Goal: Task Accomplishment & Management: Manage account settings

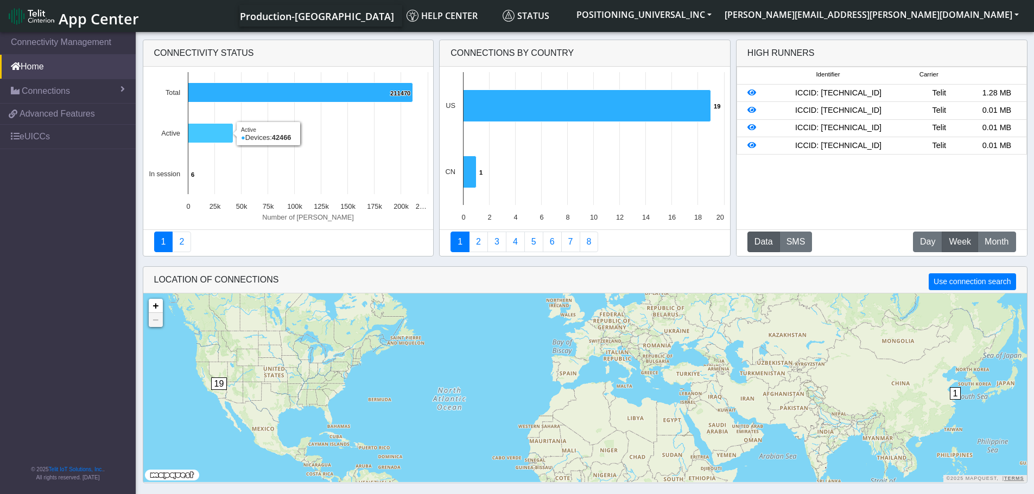
click at [216, 133] on icon at bounding box center [210, 134] width 45 height 20
click at [220, 129] on icon at bounding box center [210, 134] width 45 height 20
click at [220, 136] on icon at bounding box center [210, 134] width 45 height 20
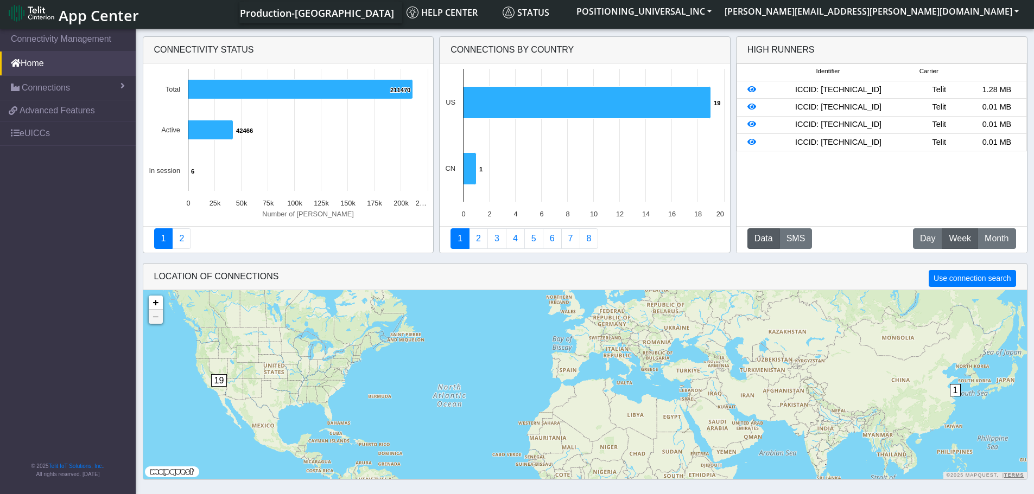
scroll to position [4, 0]
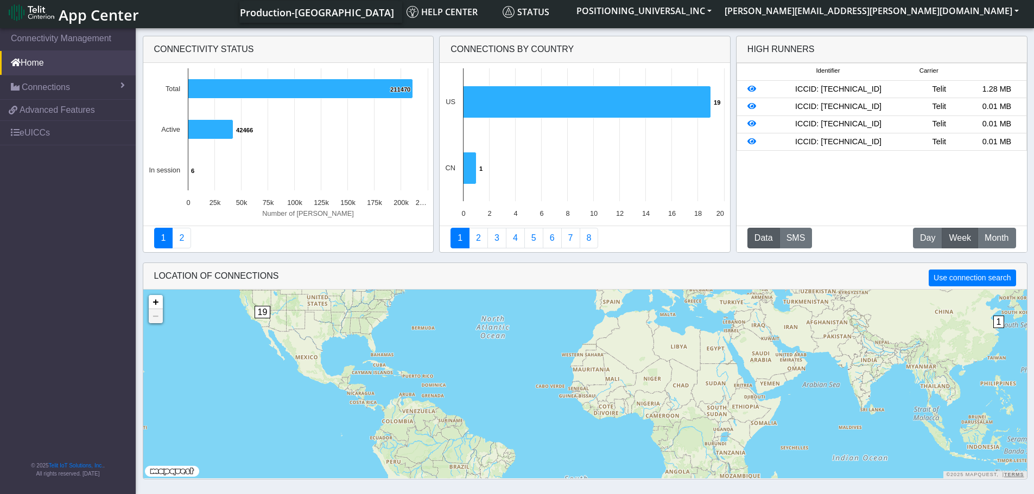
drag, startPoint x: 321, startPoint y: 379, endPoint x: 366, endPoint y: 310, distance: 81.6
click at [366, 310] on div "1 19 + − ©2025 MapQuest, | Terms" at bounding box center [585, 384] width 884 height 189
click at [58, 85] on span "Connections" at bounding box center [46, 87] width 48 height 13
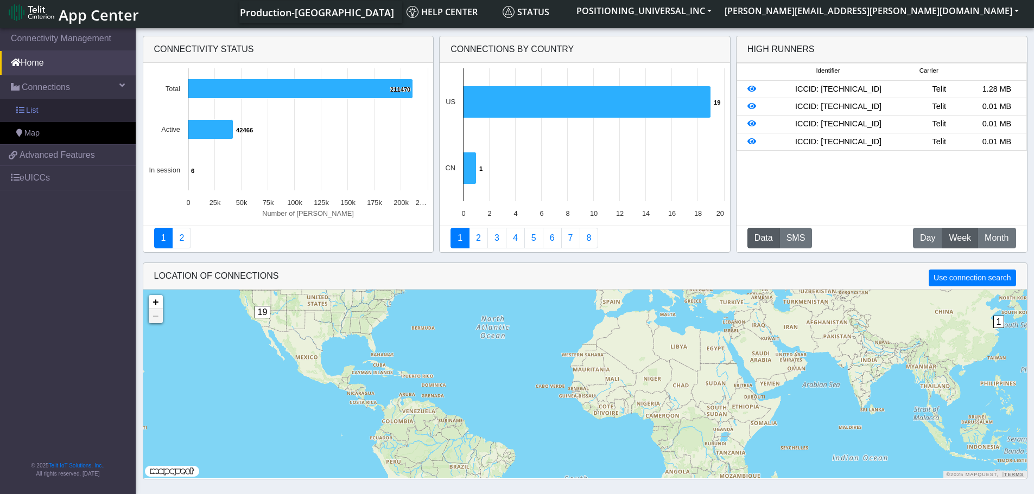
click at [48, 109] on link "List" at bounding box center [68, 110] width 136 height 23
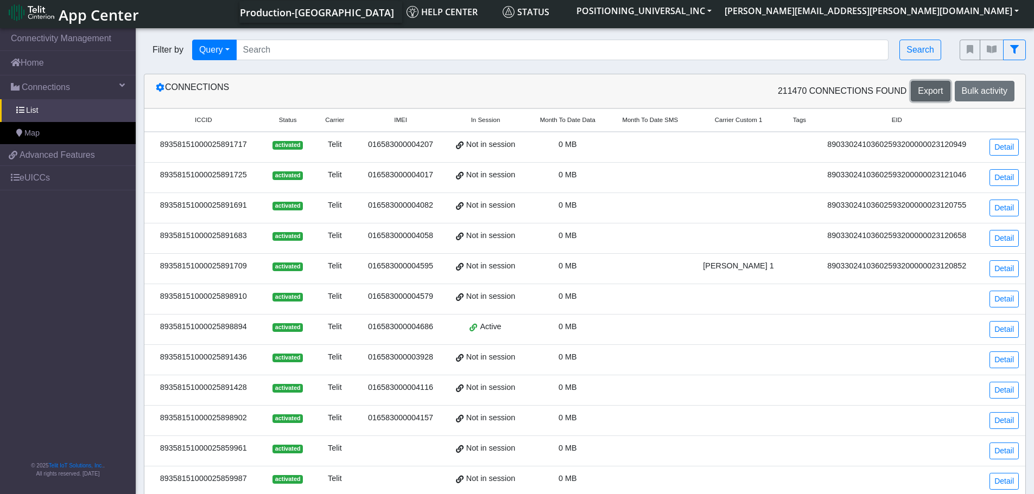
click at [935, 93] on span "Export" at bounding box center [930, 90] width 25 height 9
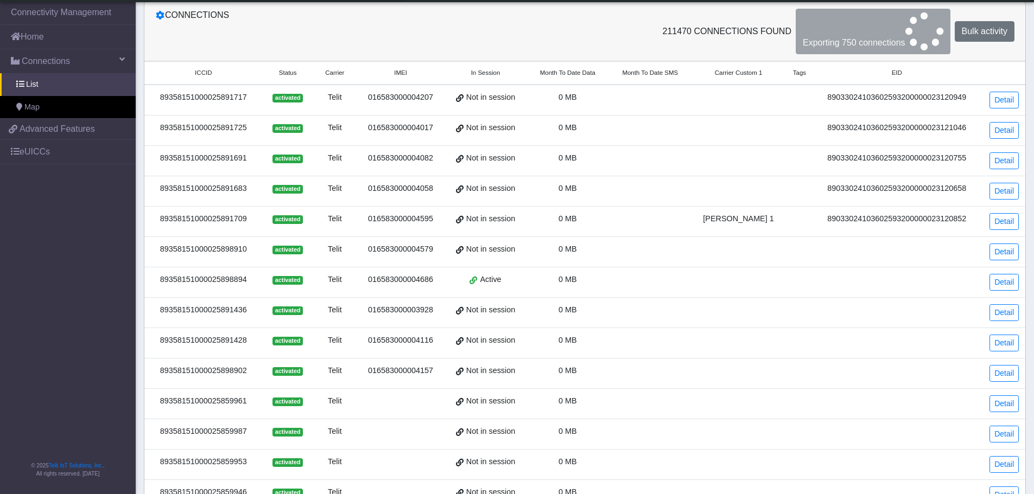
scroll to position [35, 0]
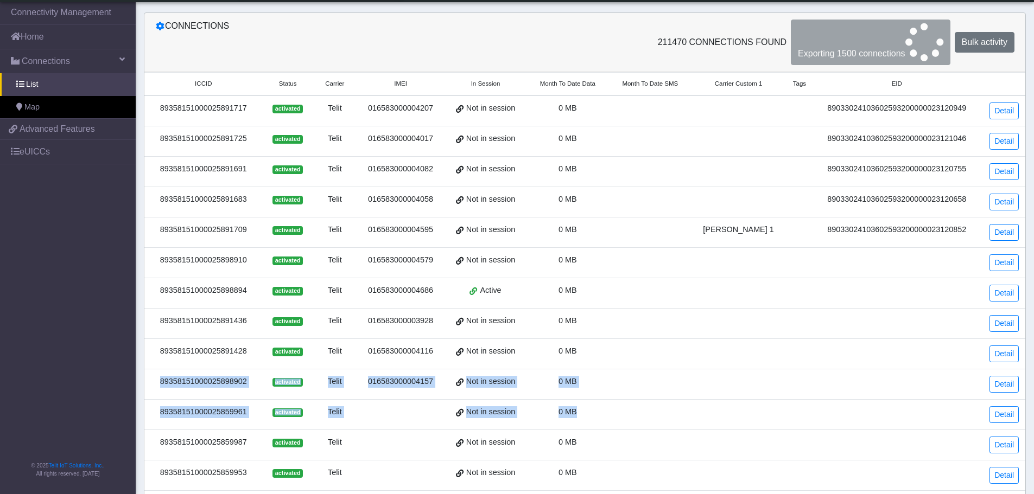
drag, startPoint x: 693, startPoint y: 402, endPoint x: 721, endPoint y: 345, distance: 63.8
click at [721, 345] on tbody "89358151000025891717 activated Telit 016583000004207 Not in session 0 MB 890330…" at bounding box center [584, 400] width 881 height 608
click at [48, 160] on link "eUICCs" at bounding box center [68, 152] width 136 height 24
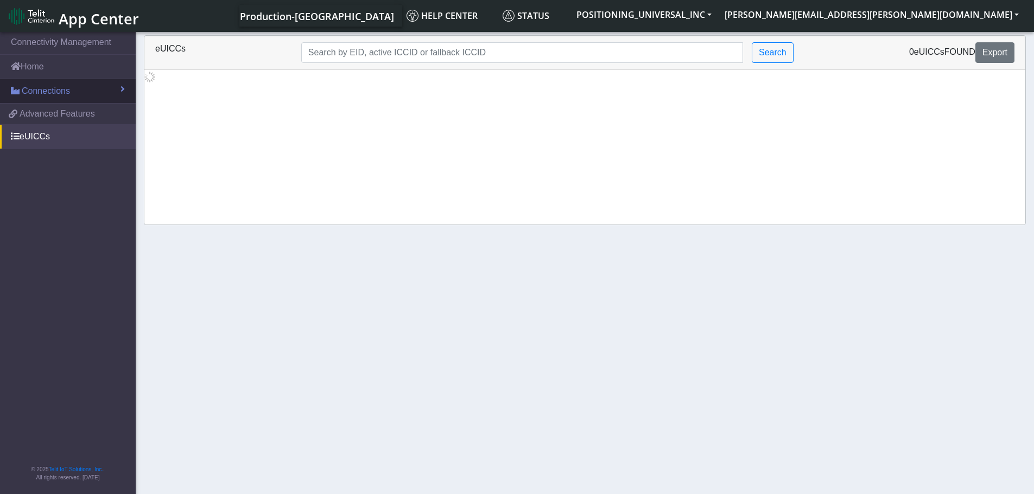
click at [70, 92] on link "Connections" at bounding box center [68, 91] width 136 height 24
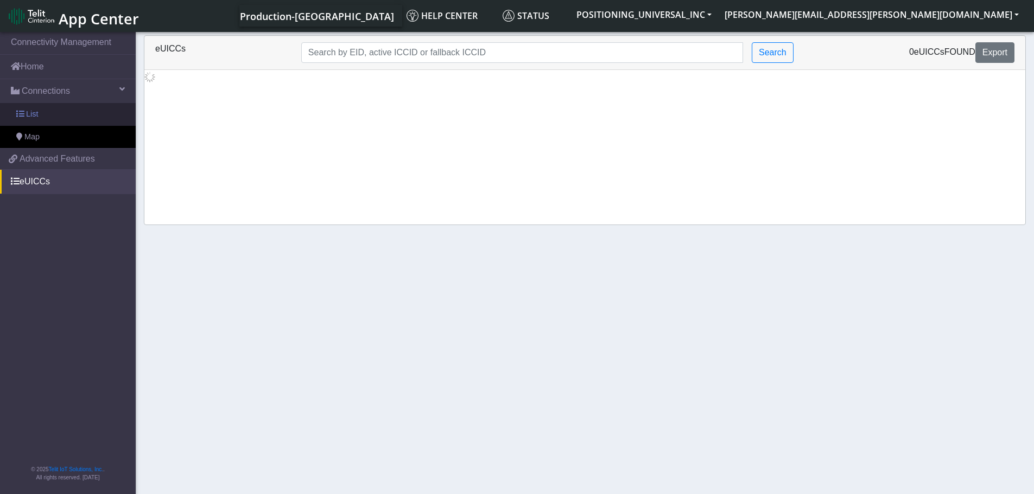
click at [59, 112] on link "List" at bounding box center [68, 114] width 136 height 23
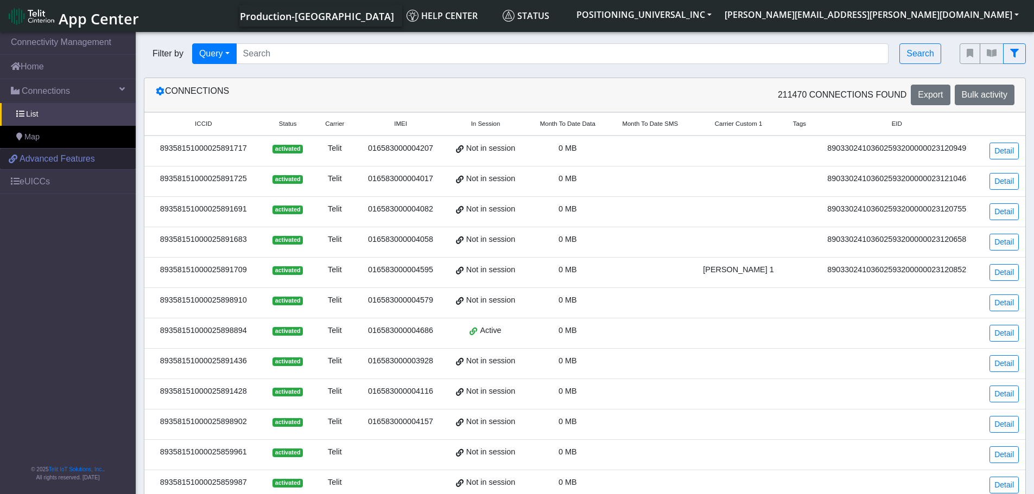
click at [38, 160] on span "Advanced Features" at bounding box center [57, 159] width 75 height 13
click at [54, 154] on span "Advanced Features" at bounding box center [57, 159] width 75 height 13
drag, startPoint x: 523, startPoint y: 122, endPoint x: 857, endPoint y: 134, distance: 334.0
click at [857, 134] on th "EID" at bounding box center [897, 124] width 167 height 23
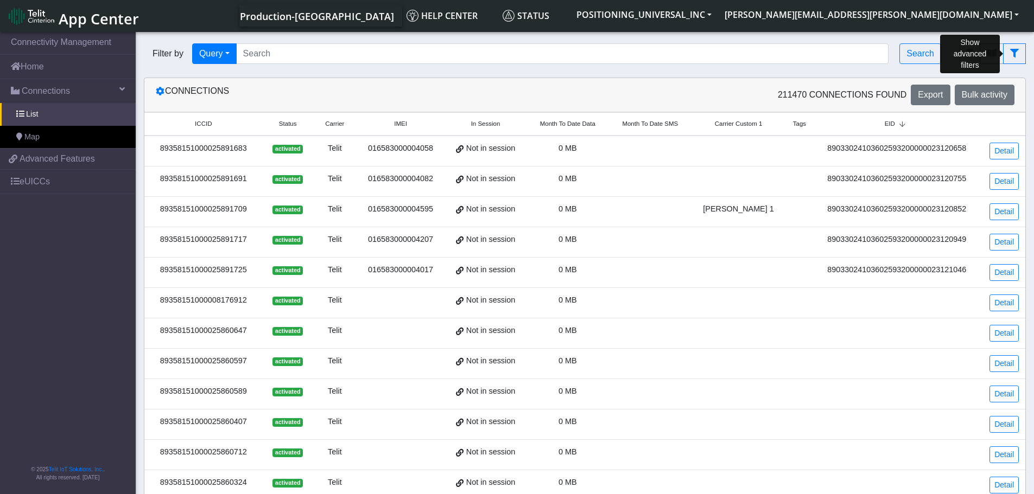
click at [1014, 57] on icon "fitlers menu" at bounding box center [1014, 53] width 9 height 9
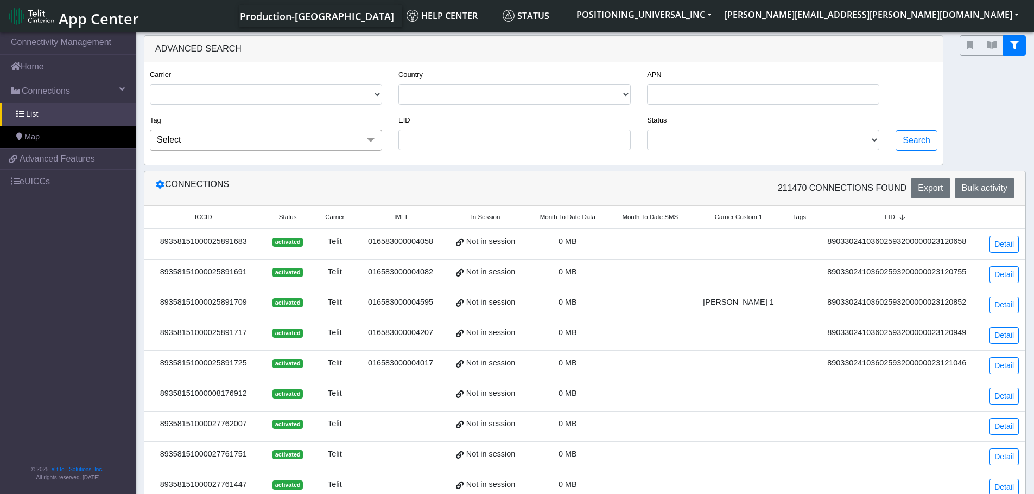
click at [452, 180] on div "Connections" at bounding box center [366, 188] width 438 height 21
click at [1004, 101] on div at bounding box center [992, 100] width 82 height 130
click at [256, 150] on span "Select" at bounding box center [266, 140] width 232 height 21
click at [257, 144] on span "Select" at bounding box center [266, 140] width 232 height 21
click at [505, 173] on div "Connections 211470 Connections found Export Bulk activity" at bounding box center [584, 189] width 881 height 34
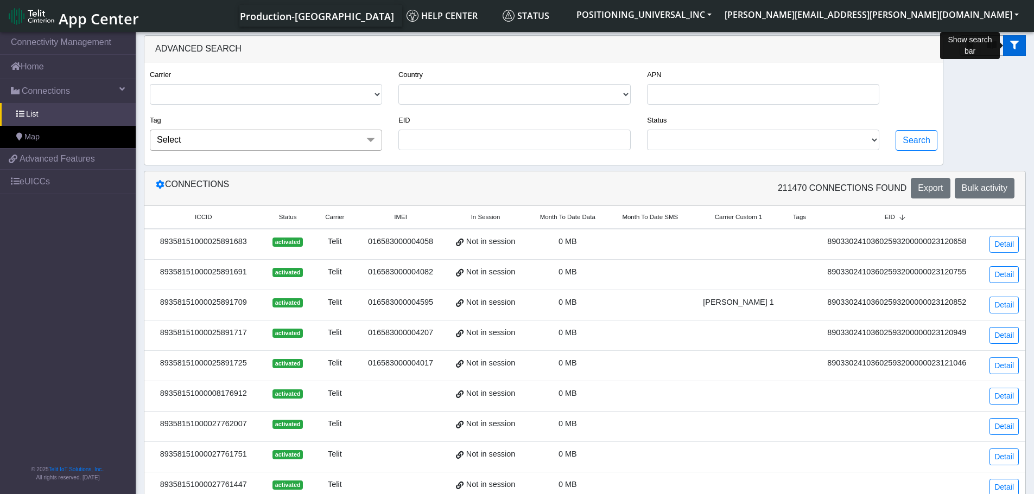
click at [1018, 44] on icon "fitlers menu" at bounding box center [1014, 45] width 9 height 9
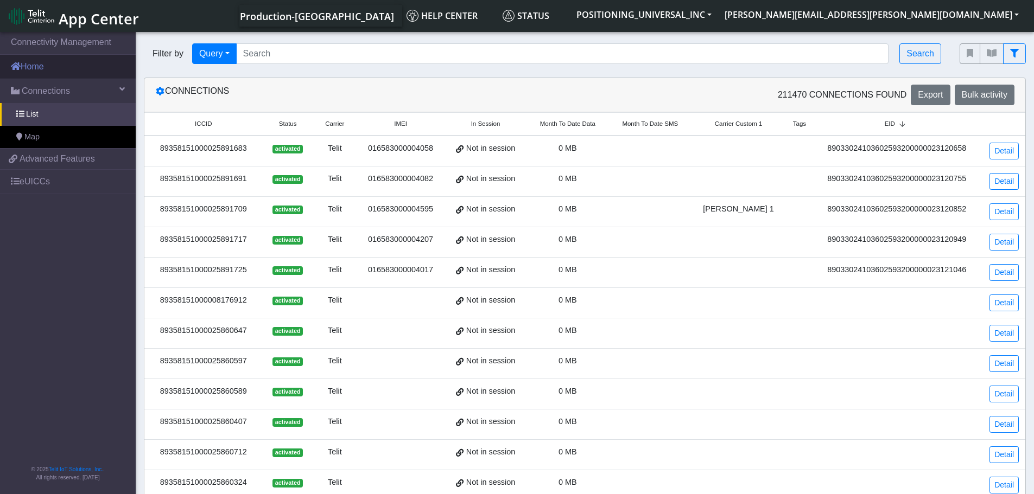
click at [63, 68] on link "Home" at bounding box center [68, 67] width 136 height 24
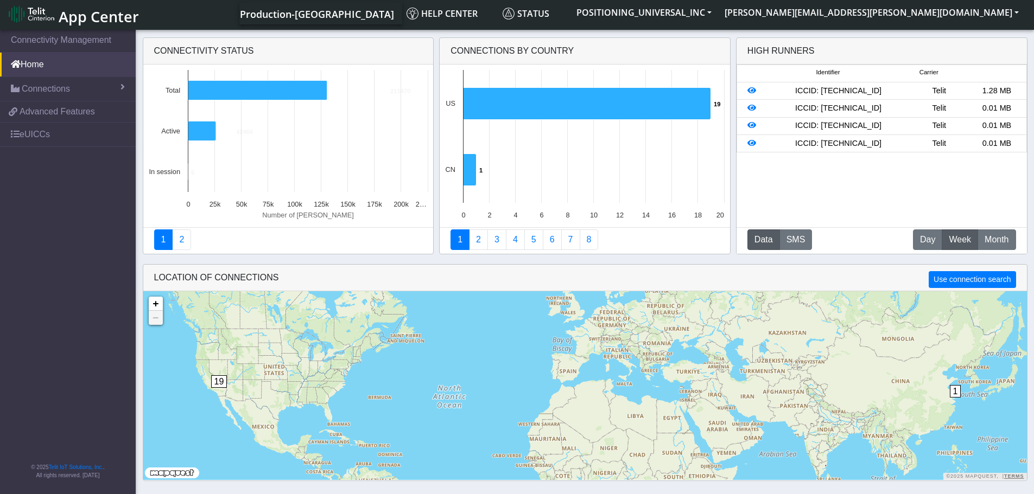
scroll to position [4, 0]
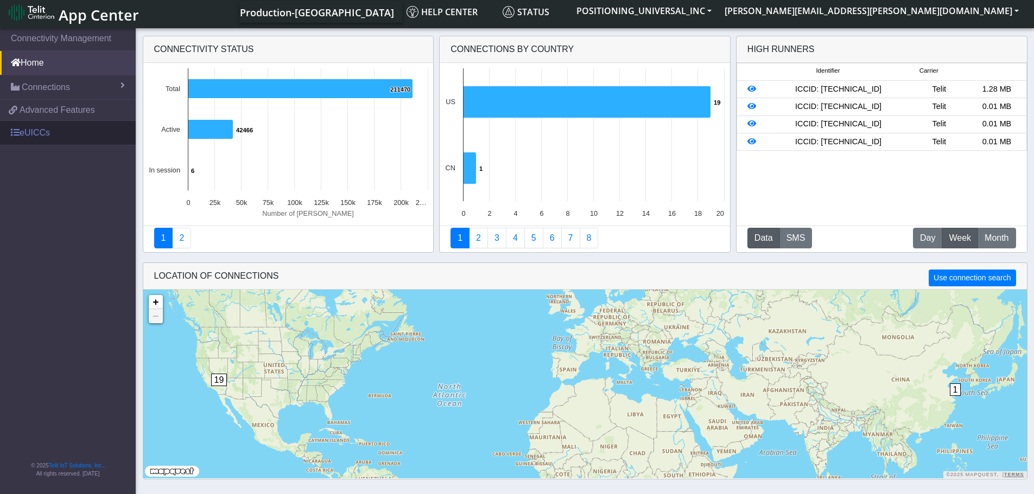
click at [55, 132] on link "eUICCs" at bounding box center [68, 133] width 136 height 24
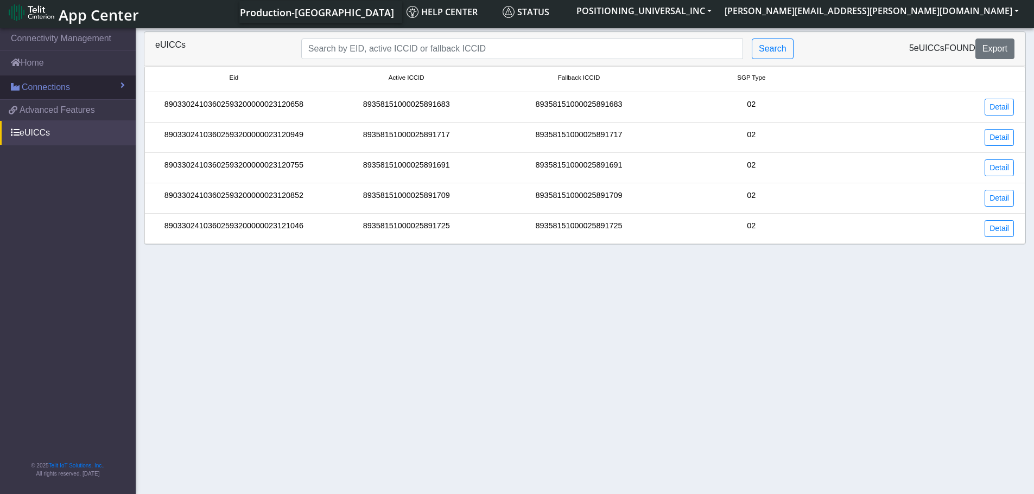
click at [57, 91] on span "Connections" at bounding box center [46, 87] width 48 height 13
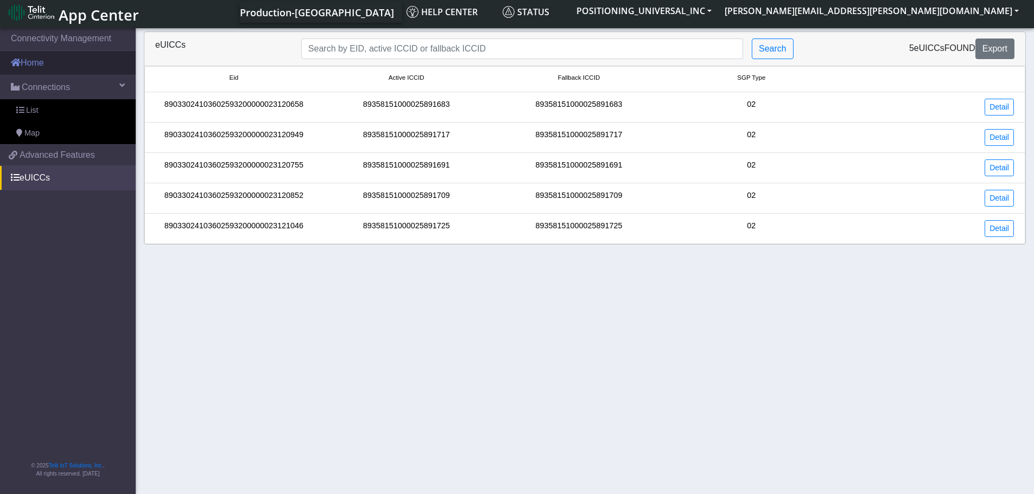
click at [69, 69] on link "Home" at bounding box center [68, 63] width 136 height 24
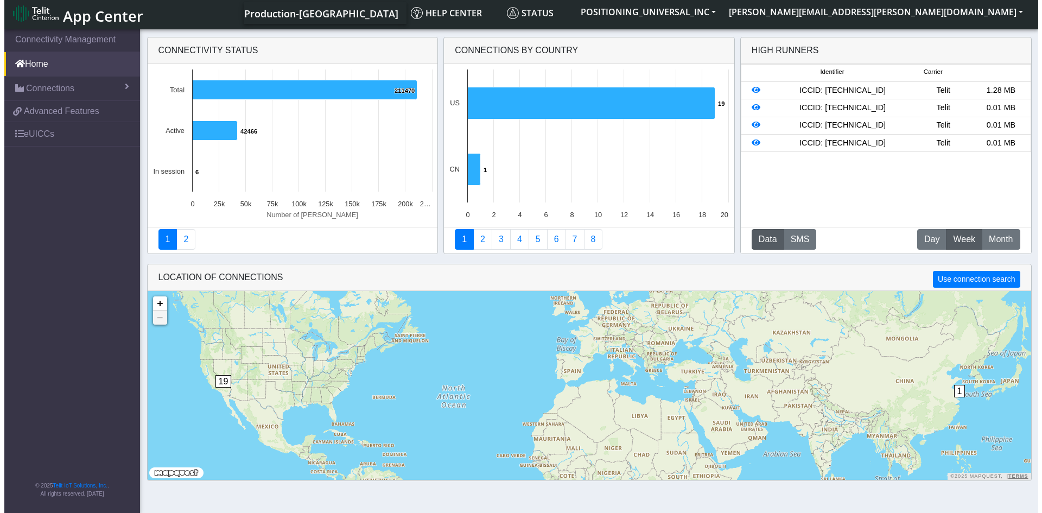
scroll to position [4, 0]
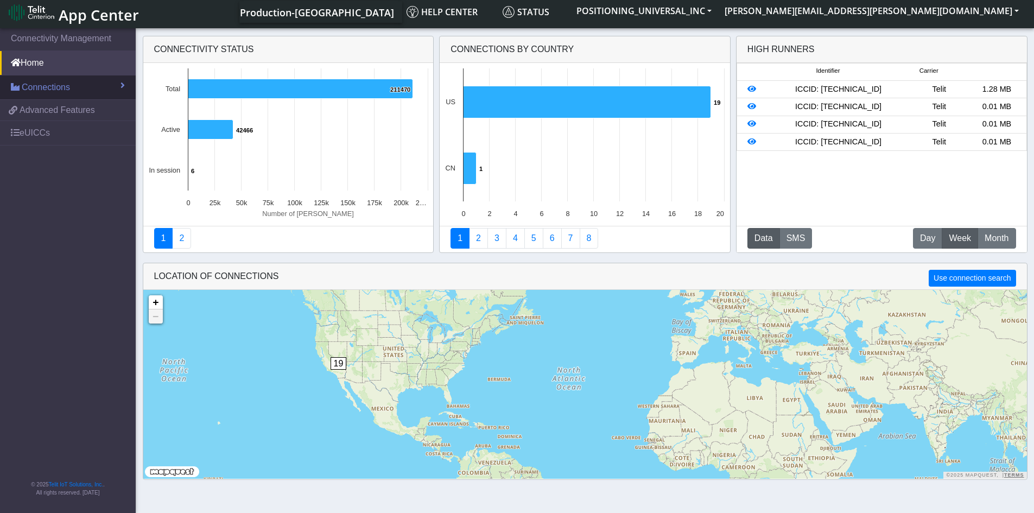
click at [56, 86] on span "Connections" at bounding box center [46, 87] width 48 height 13
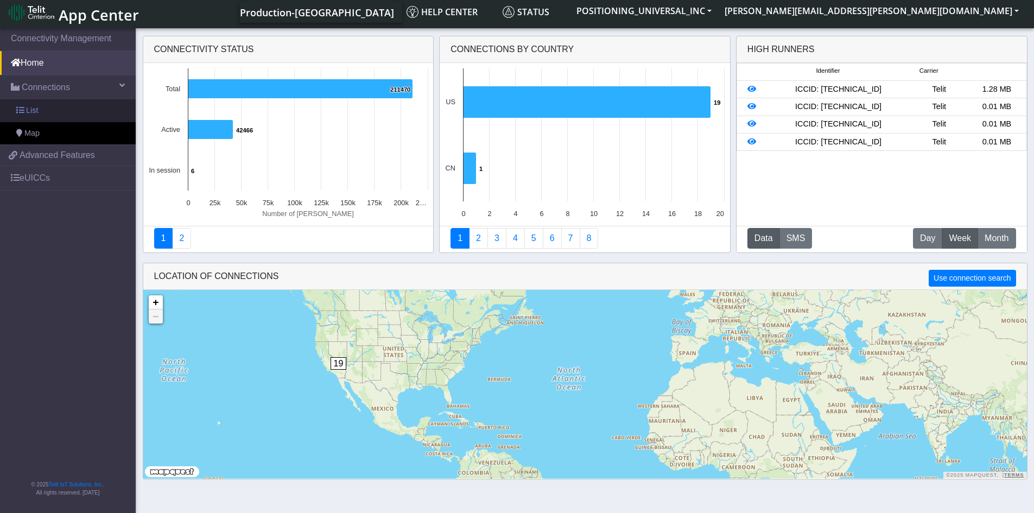
click at [46, 113] on link "List" at bounding box center [68, 110] width 136 height 23
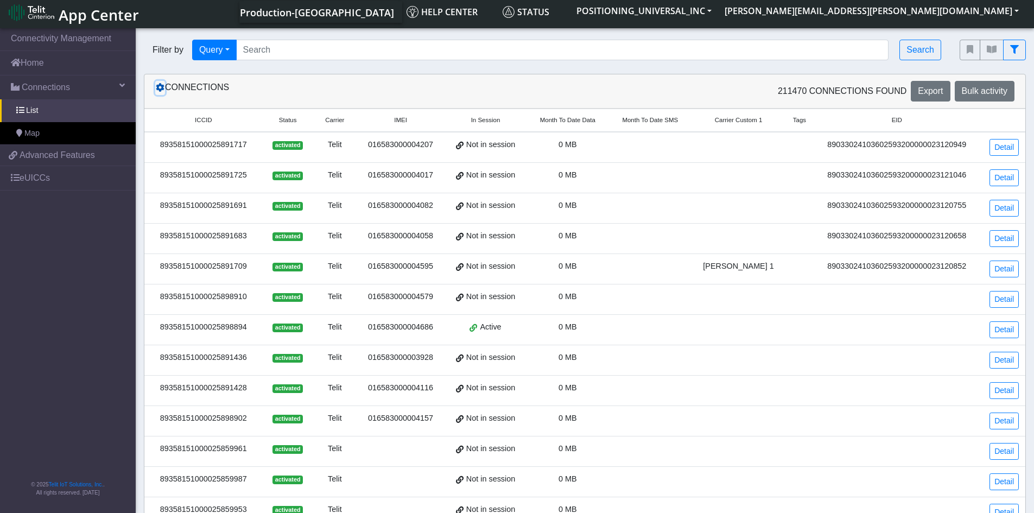
click at [164, 90] on icon at bounding box center [160, 87] width 9 height 9
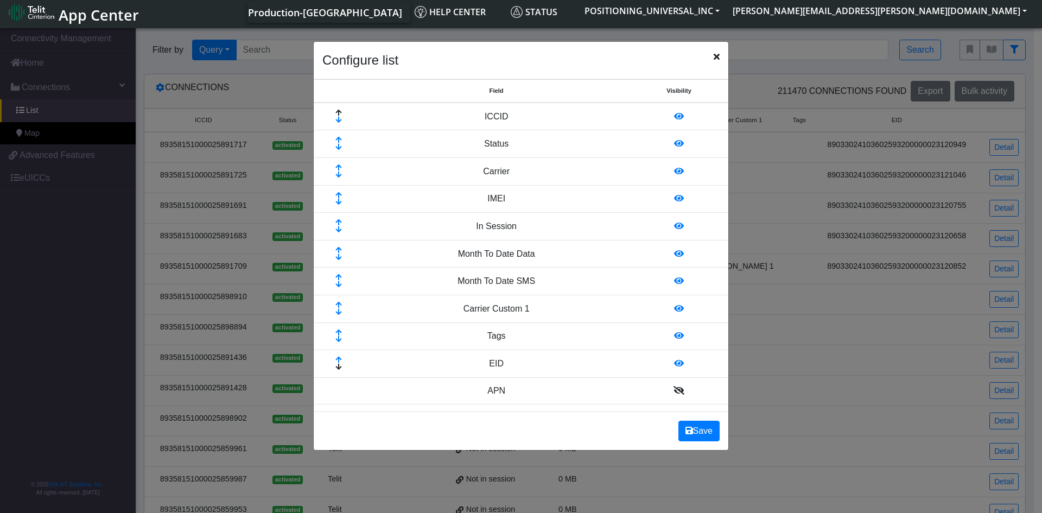
click at [759, 63] on ngb-modal-window "Configure list Field Visibility ICCID Status Carrier IMEI In Session Month To D…" at bounding box center [521, 269] width 1042 height 487
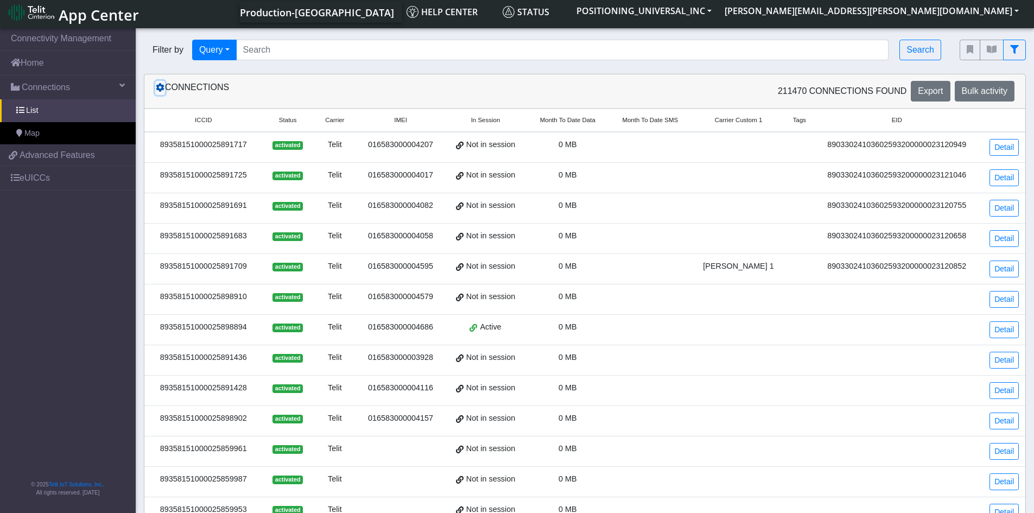
click at [162, 89] on icon at bounding box center [160, 87] width 9 height 9
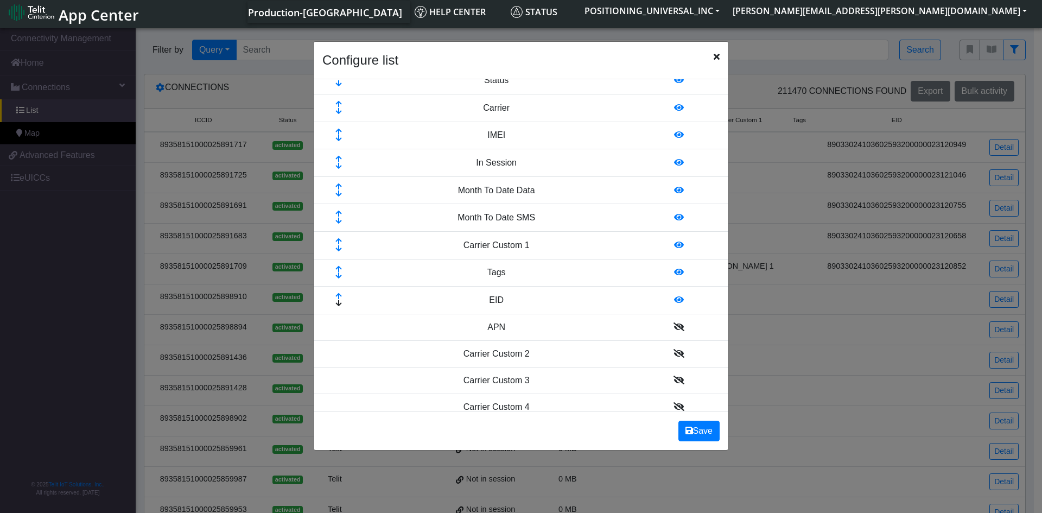
scroll to position [163, 0]
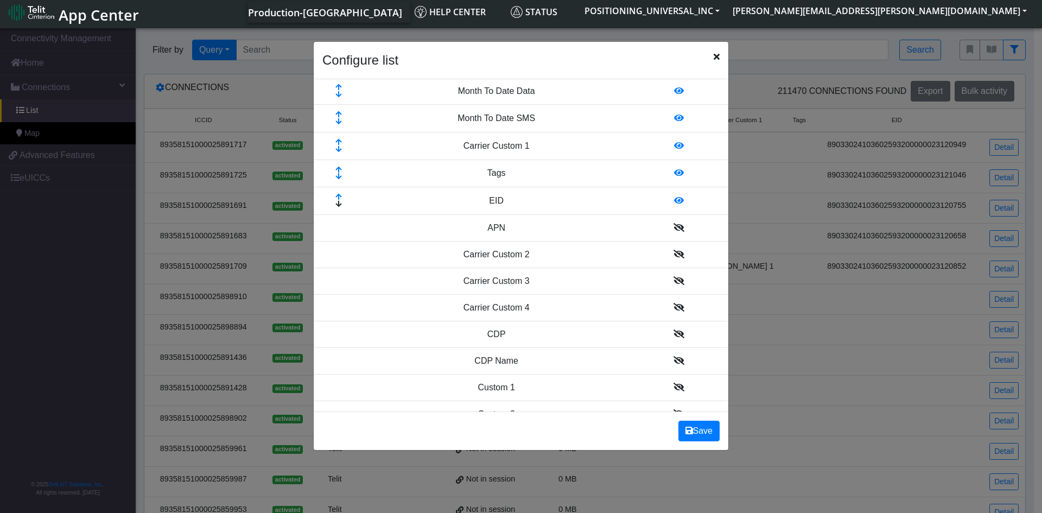
click at [674, 228] on icon at bounding box center [679, 227] width 11 height 9
click at [674, 245] on td at bounding box center [679, 255] width 99 height 27
click at [674, 274] on td at bounding box center [679, 282] width 99 height 27
click at [674, 258] on icon at bounding box center [679, 254] width 11 height 9
click at [674, 282] on icon at bounding box center [679, 282] width 11 height 9
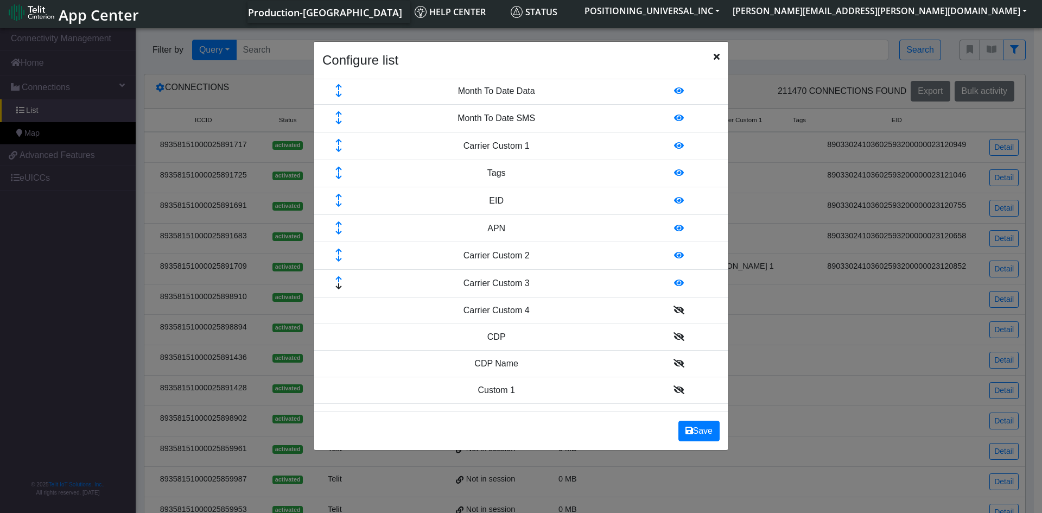
drag, startPoint x: 669, startPoint y: 300, endPoint x: 675, endPoint y: 312, distance: 13.6
click at [669, 303] on td at bounding box center [679, 310] width 99 height 27
drag, startPoint x: 668, startPoint y: 311, endPoint x: 669, endPoint y: 320, distance: 9.4
click at [674, 311] on icon at bounding box center [679, 310] width 11 height 9
drag, startPoint x: 670, startPoint y: 338, endPoint x: 671, endPoint y: 365, distance: 27.7
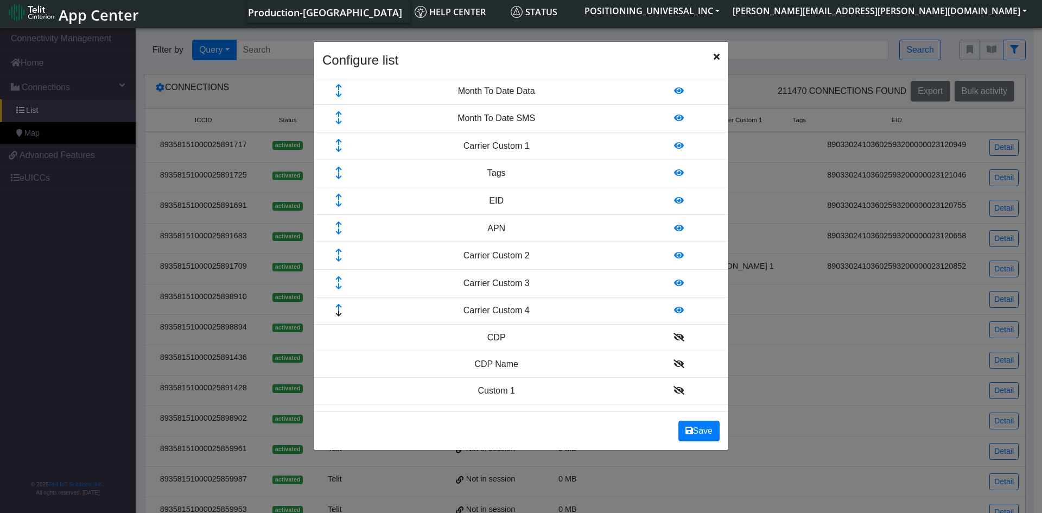
click at [674, 338] on icon at bounding box center [679, 337] width 11 height 9
click at [674, 369] on icon at bounding box center [679, 364] width 11 height 9
click at [674, 392] on icon at bounding box center [679, 392] width 11 height 9
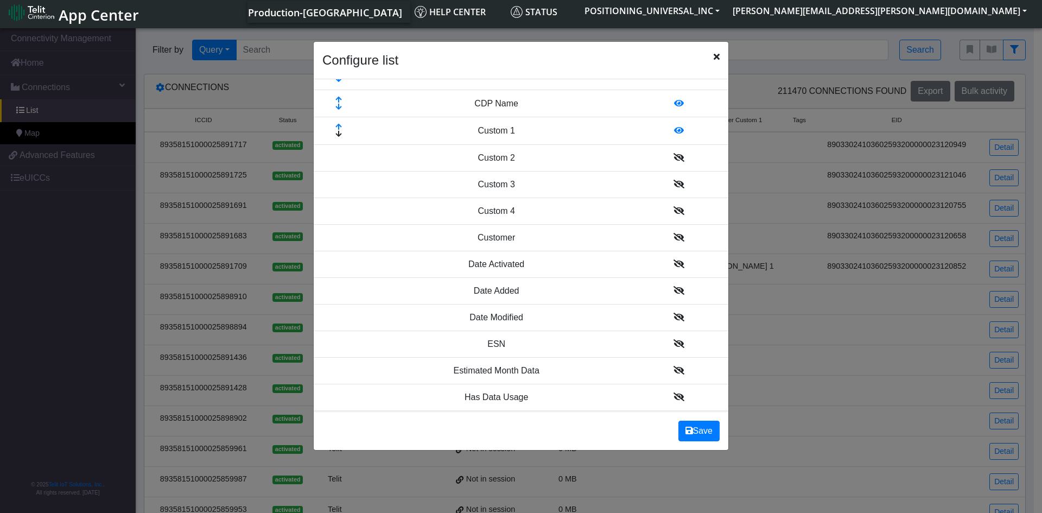
scroll to position [434, 0]
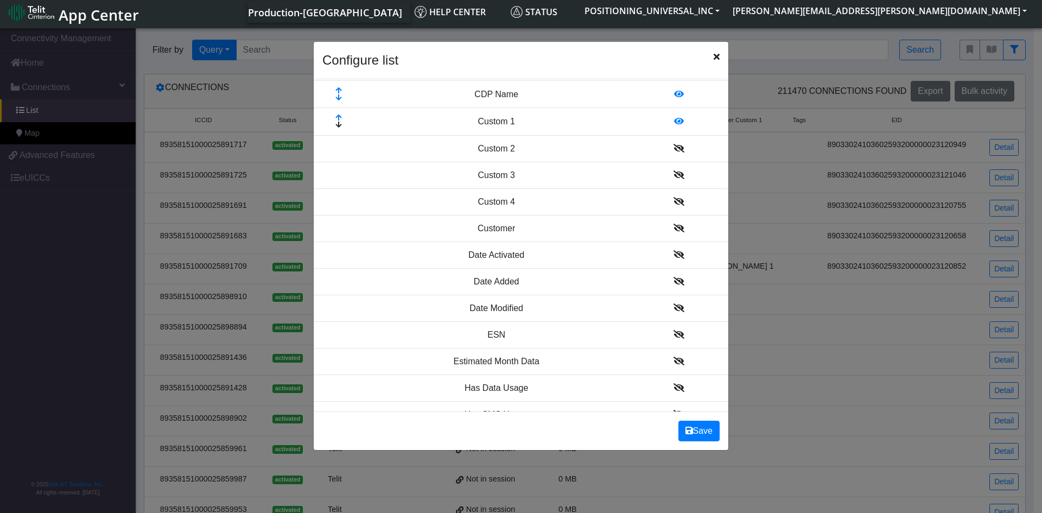
click at [674, 151] on icon at bounding box center [679, 148] width 11 height 9
click at [673, 172] on td at bounding box center [679, 176] width 99 height 27
click at [674, 200] on icon at bounding box center [679, 202] width 11 height 9
click at [674, 205] on icon at bounding box center [679, 203] width 11 height 9
click at [674, 233] on icon at bounding box center [679, 230] width 11 height 9
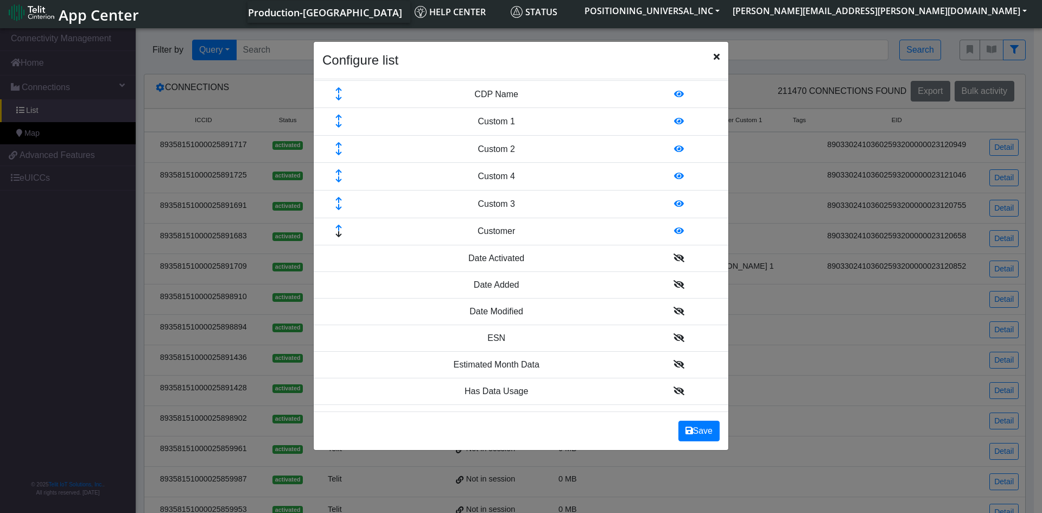
click at [671, 253] on td at bounding box center [679, 258] width 99 height 27
drag, startPoint x: 669, startPoint y: 280, endPoint x: 676, endPoint y: 297, distance: 18.7
click at [669, 280] on td at bounding box center [679, 285] width 99 height 27
click at [671, 291] on td at bounding box center [679, 285] width 99 height 27
click at [672, 263] on td at bounding box center [679, 258] width 99 height 27
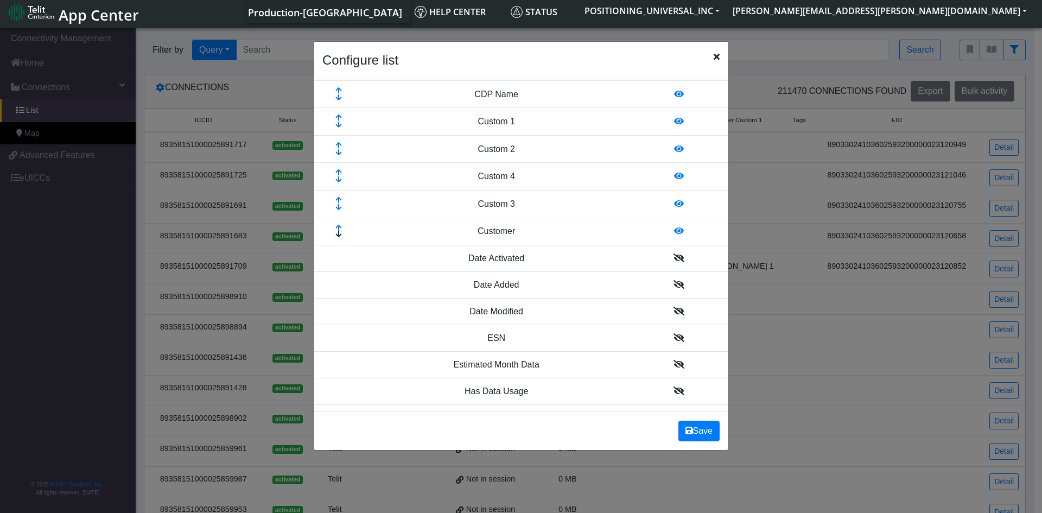
click at [674, 258] on icon at bounding box center [679, 257] width 11 height 9
click at [674, 285] on icon at bounding box center [679, 285] width 11 height 9
click at [674, 313] on icon at bounding box center [679, 312] width 11 height 9
drag, startPoint x: 669, startPoint y: 336, endPoint x: 670, endPoint y: 343, distance: 7.2
click at [669, 336] on td at bounding box center [679, 341] width 99 height 27
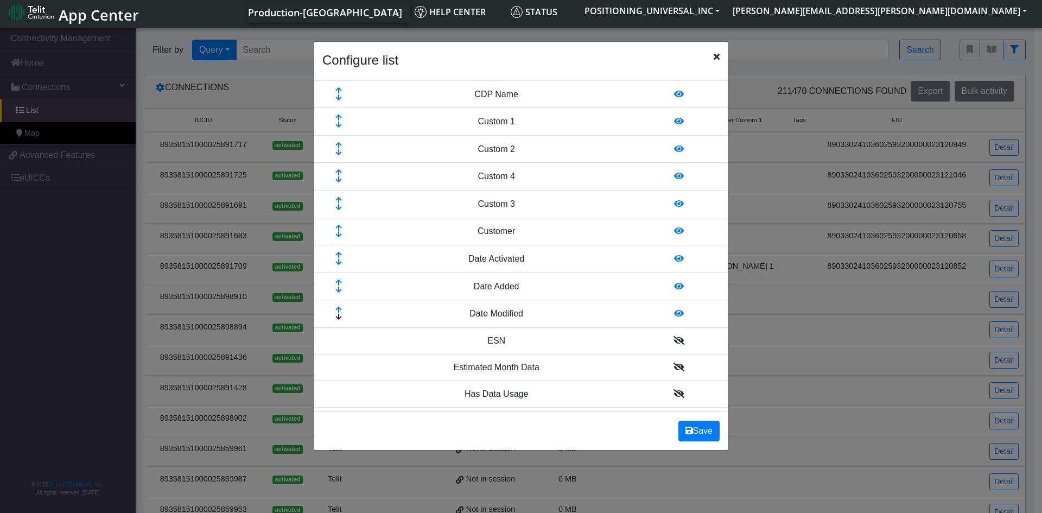
click at [674, 341] on icon at bounding box center [679, 340] width 11 height 9
click at [670, 363] on td at bounding box center [679, 368] width 99 height 27
click at [674, 393] on icon at bounding box center [679, 394] width 11 height 9
click at [674, 263] on icon at bounding box center [679, 259] width 10 height 9
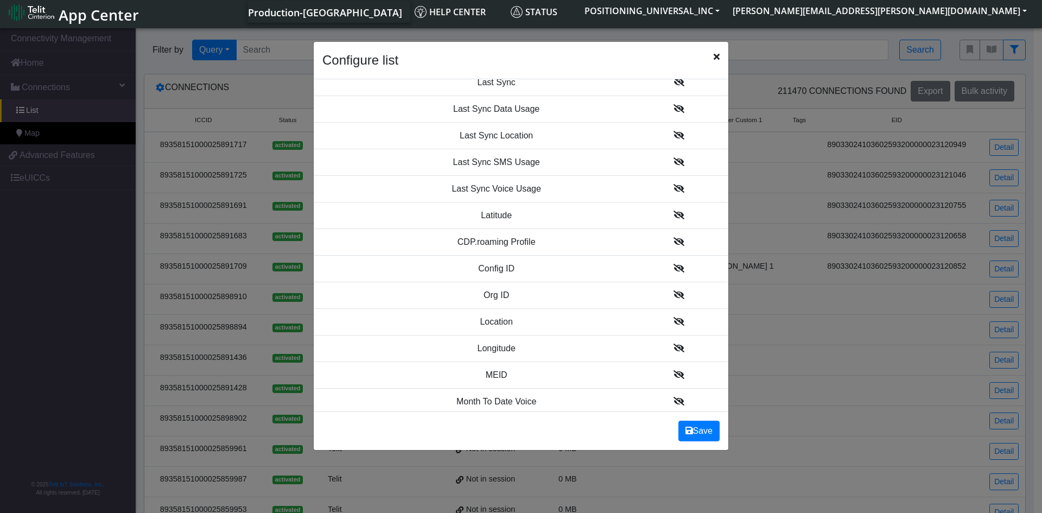
scroll to position [923, 0]
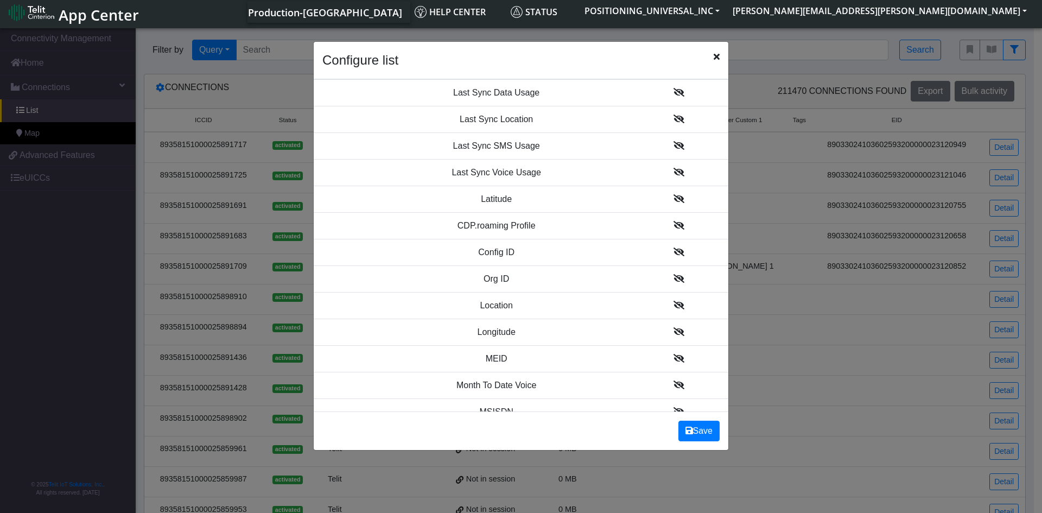
click at [674, 229] on icon at bounding box center [679, 225] width 11 height 9
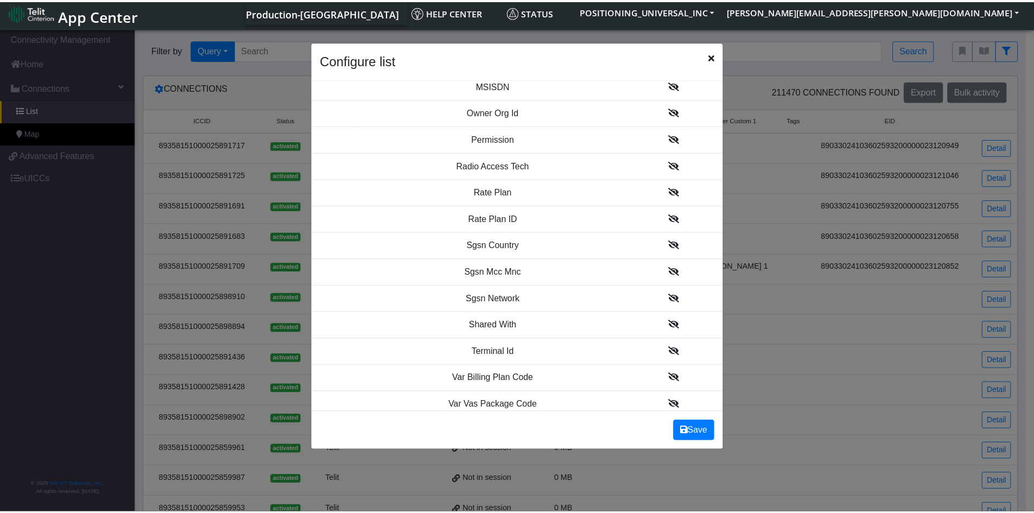
scroll to position [1265, 0]
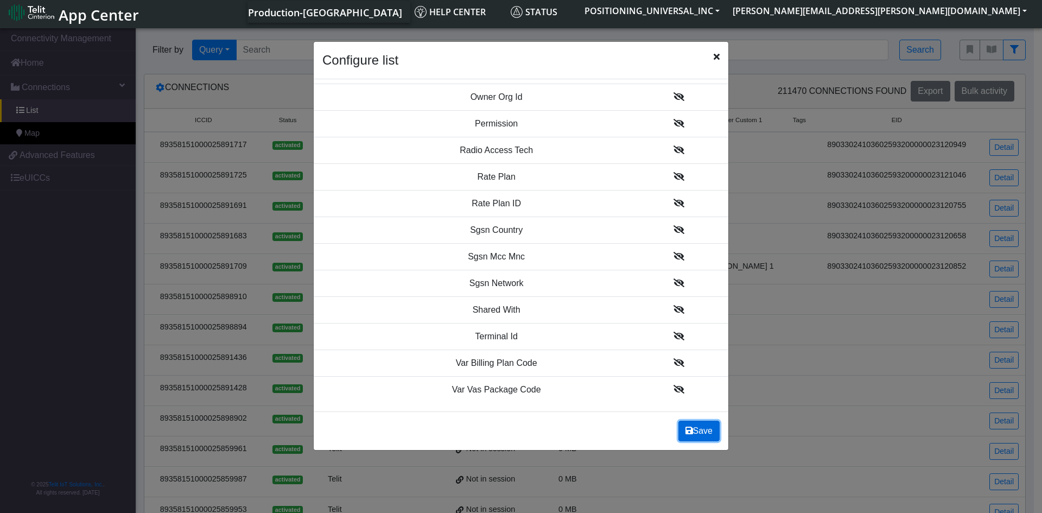
click at [698, 438] on button "Save" at bounding box center [698, 431] width 41 height 21
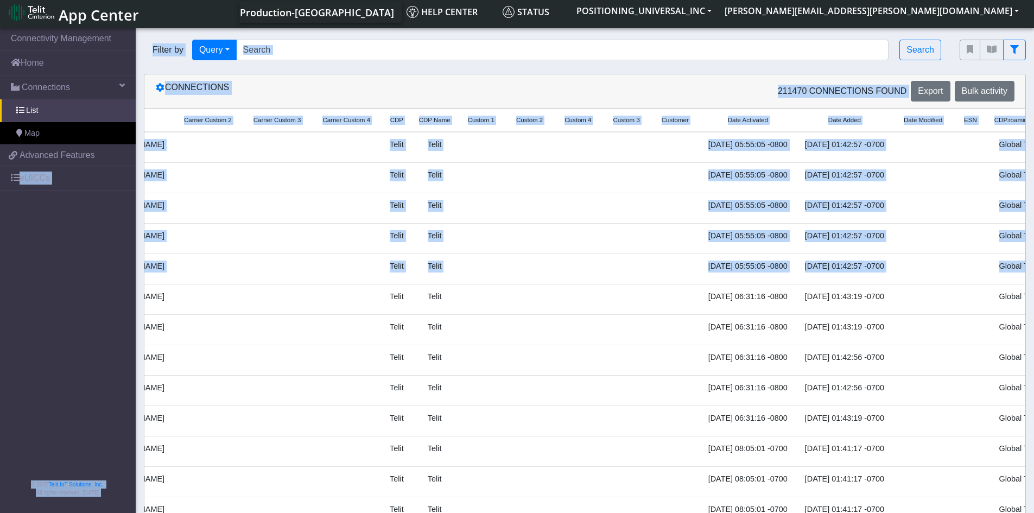
scroll to position [0, 0]
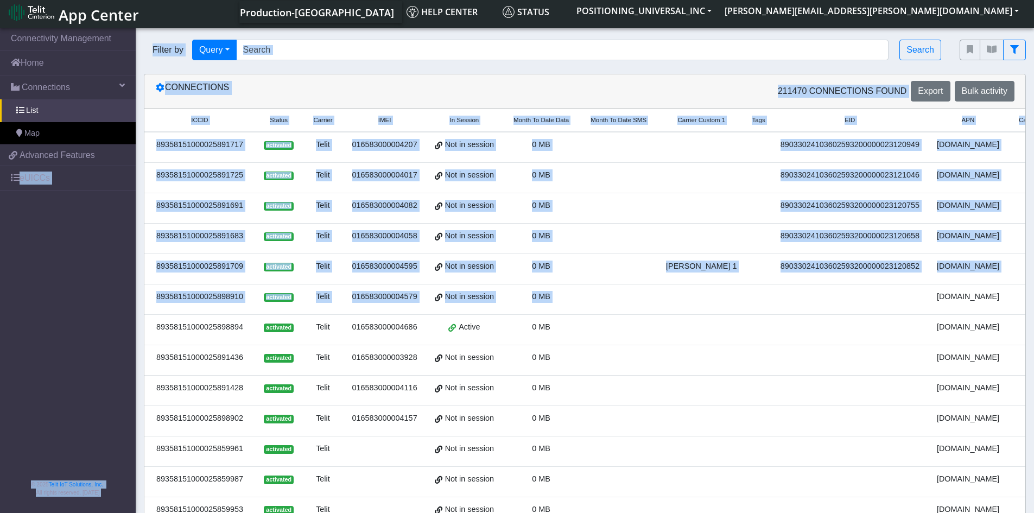
drag, startPoint x: 789, startPoint y: 290, endPoint x: 566, endPoint y: 257, distance: 225.5
click at [566, 257] on tbody "89358151000025891717 activated Telit 016583000004207 Not in session 0 MB 890330…" at bounding box center [1038, 436] width 1789 height 608
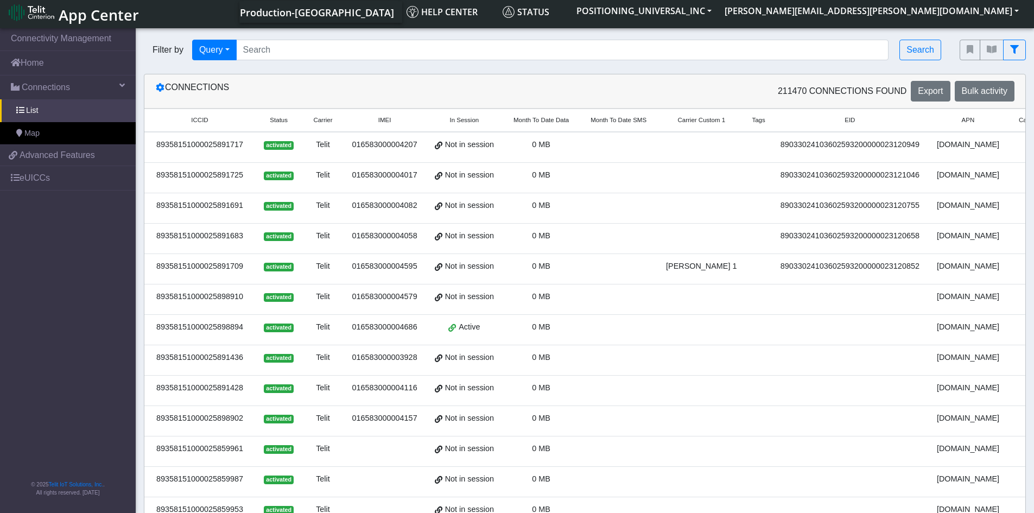
click at [590, 227] on td at bounding box center [619, 239] width 78 height 30
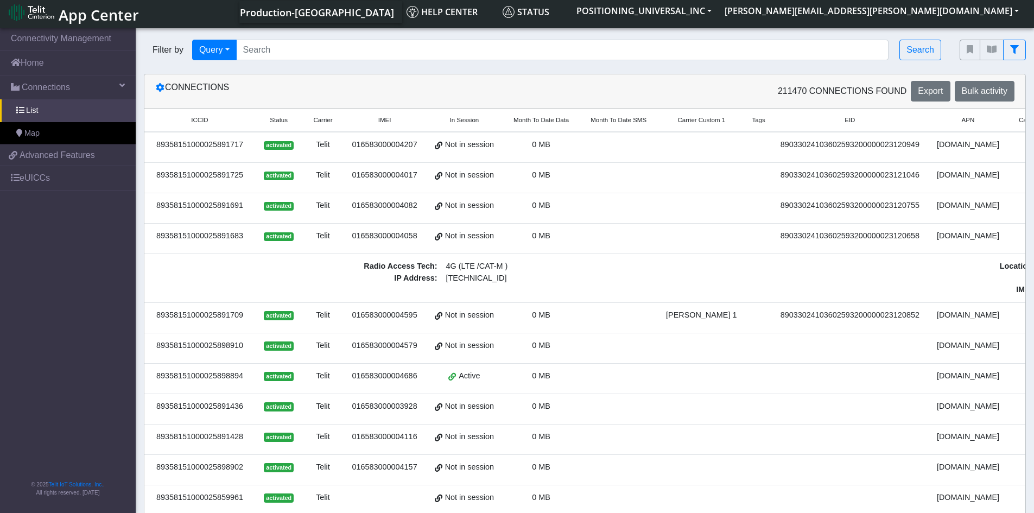
click at [584, 220] on td at bounding box center [619, 208] width 78 height 30
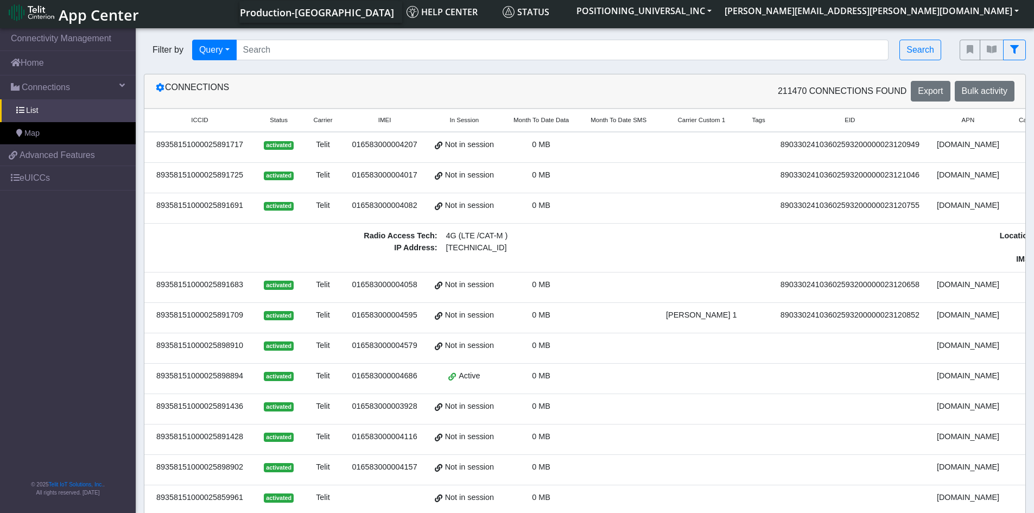
click at [183, 144] on div "89358151000025891717" at bounding box center [200, 145] width 98 height 12
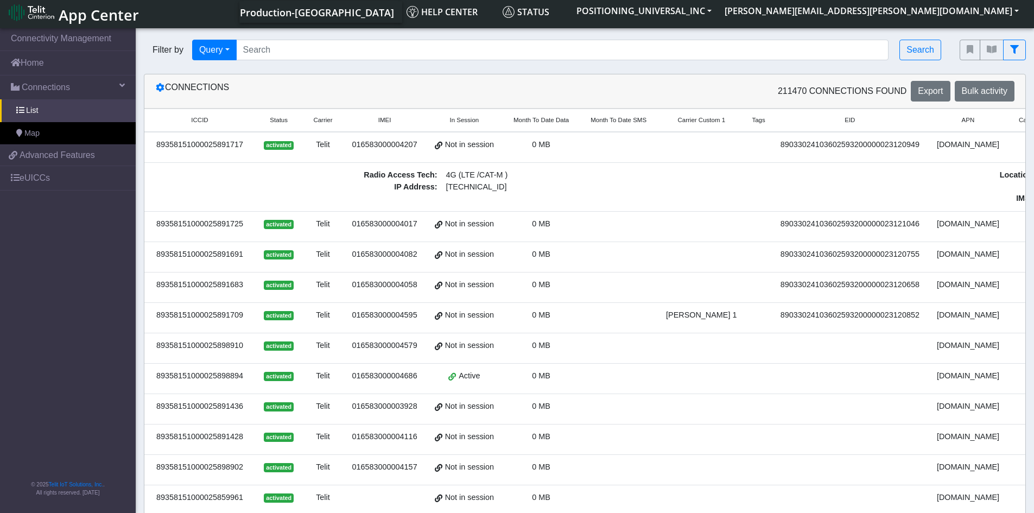
click at [231, 143] on div "89358151000025891717" at bounding box center [200, 145] width 98 height 12
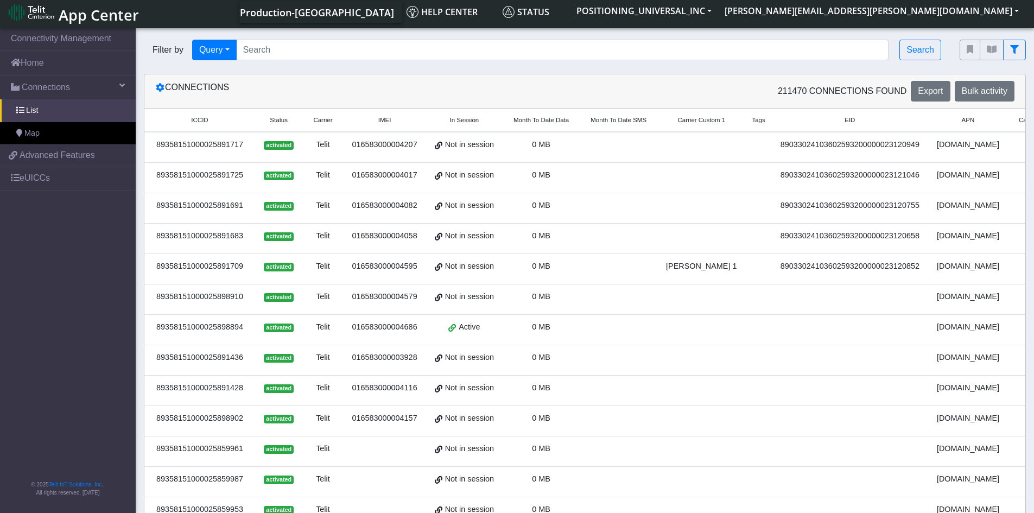
click at [224, 145] on div "89358151000025891717" at bounding box center [200, 145] width 98 height 12
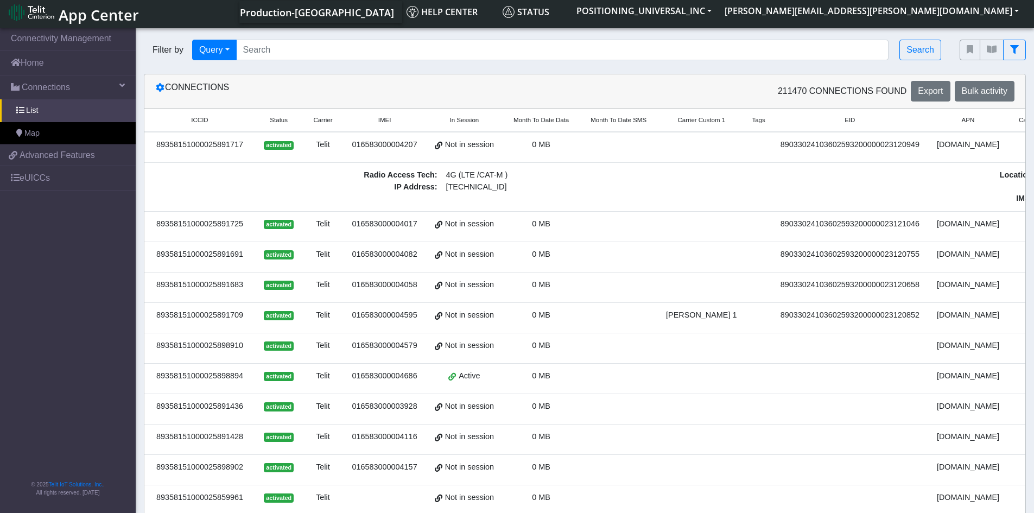
drag, startPoint x: 215, startPoint y: 144, endPoint x: 188, endPoint y: 142, distance: 26.7
click at [188, 142] on div "89358151000025891717" at bounding box center [200, 145] width 98 height 12
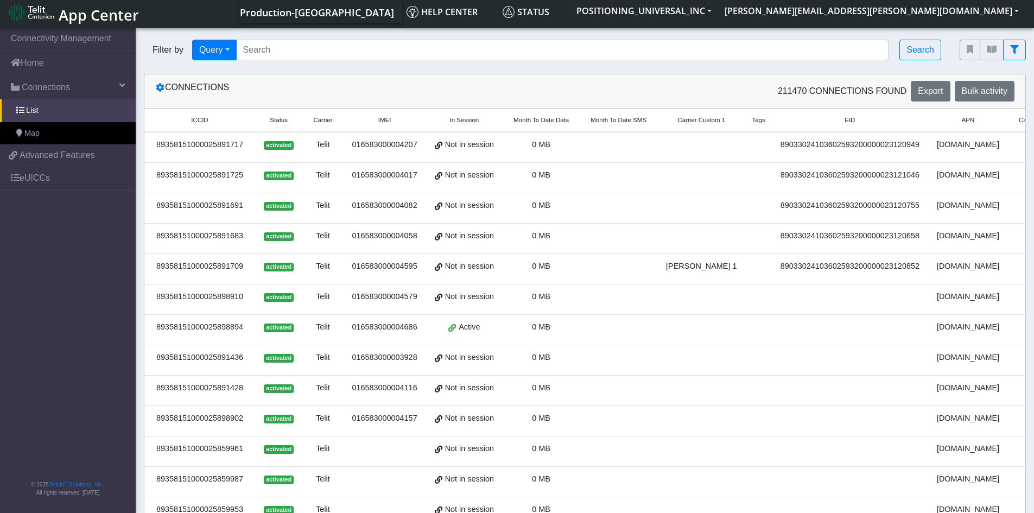
click at [436, 147] on span at bounding box center [439, 144] width 8 height 9
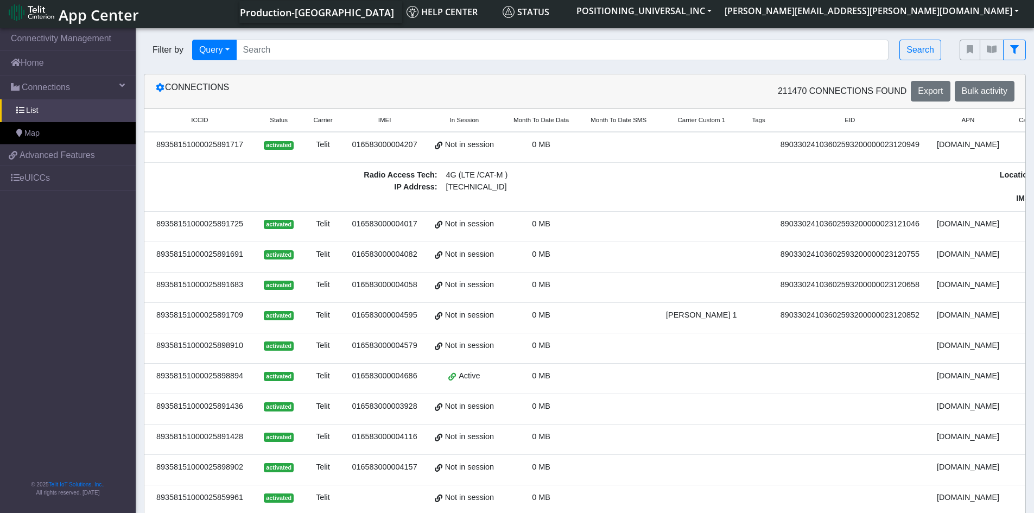
click at [436, 147] on span at bounding box center [439, 144] width 8 height 9
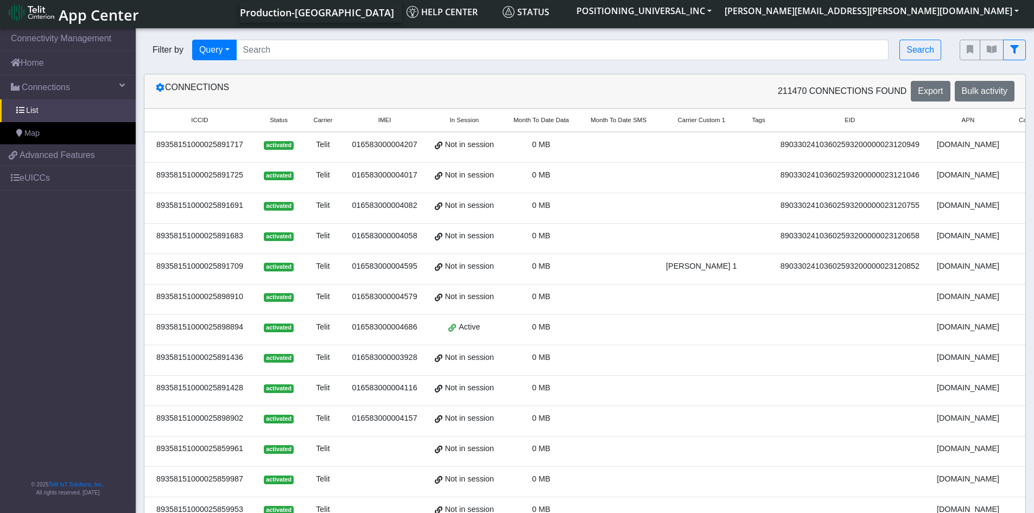
click at [453, 326] on span at bounding box center [452, 326] width 8 height 9
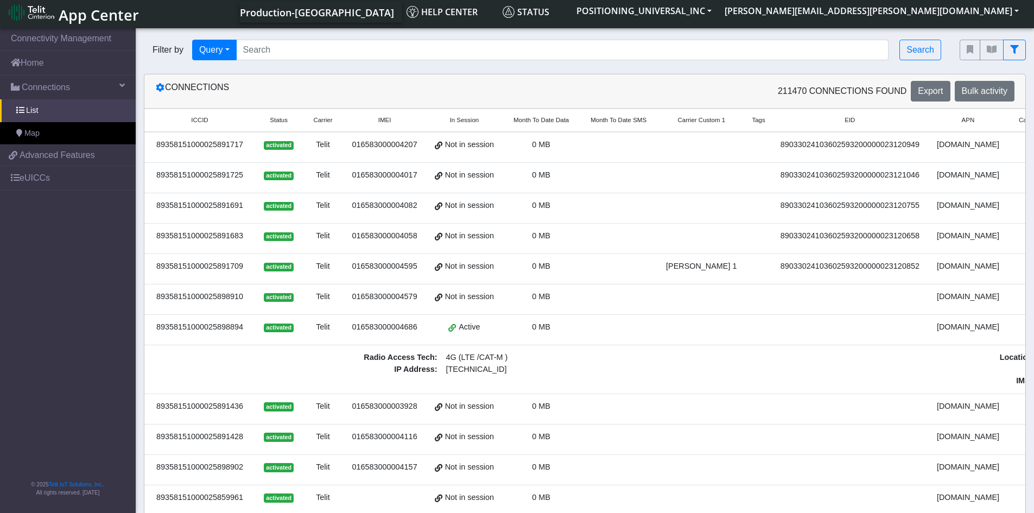
click at [224, 326] on div "89358151000025898894" at bounding box center [200, 327] width 98 height 12
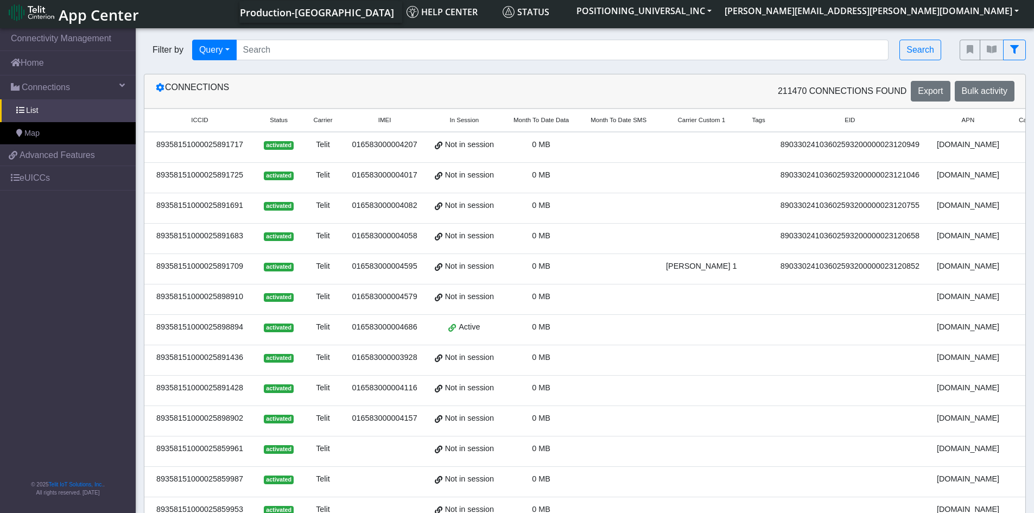
click at [221, 326] on div "89358151000025898894" at bounding box center [200, 327] width 98 height 12
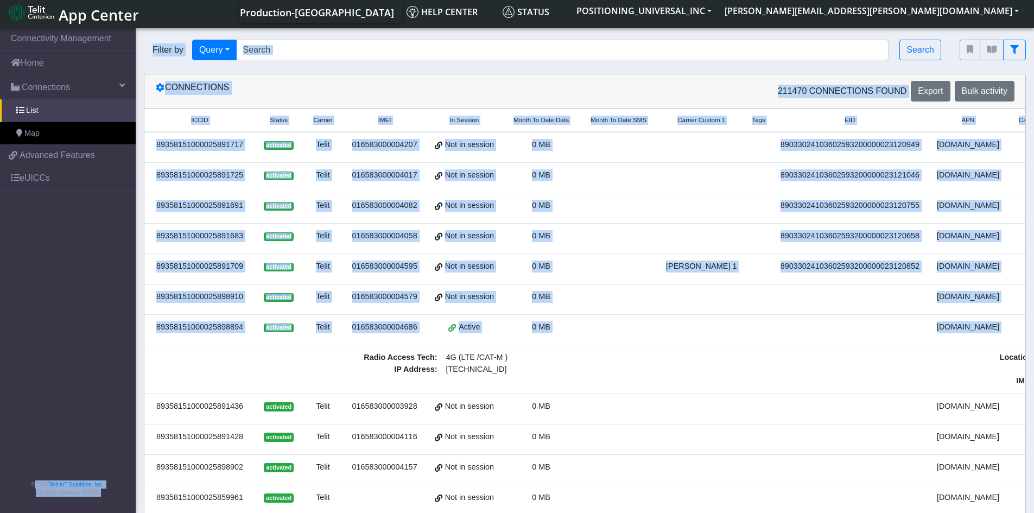
drag, startPoint x: 586, startPoint y: 349, endPoint x: 82, endPoint y: 366, distance: 503.9
click at [11, 384] on section "Connectivity Management Home Connections List Map 2b1cc159e13ff5d2bd917ad8b7cee…" at bounding box center [517, 438] width 1034 height 825
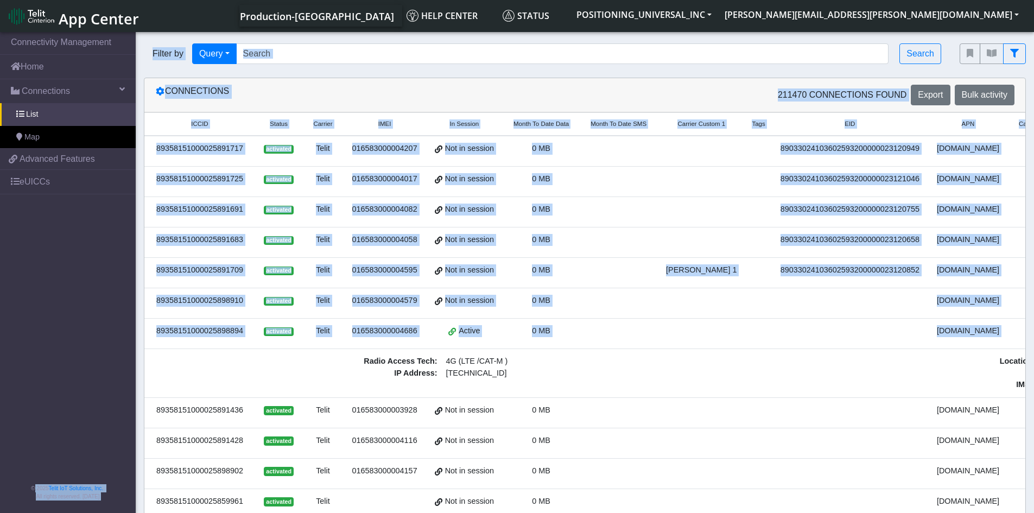
click at [431, 100] on div "Connections" at bounding box center [366, 95] width 438 height 21
click at [247, 111] on div "Connections 211470 Connections found Export Bulk activity" at bounding box center [584, 95] width 881 height 34
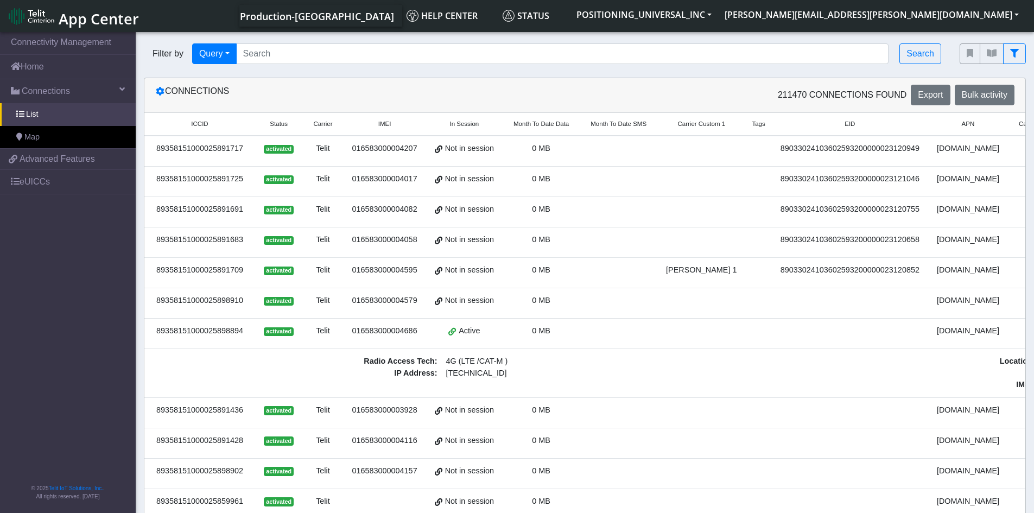
click at [232, 338] on td "89358151000025898894" at bounding box center [199, 334] width 111 height 30
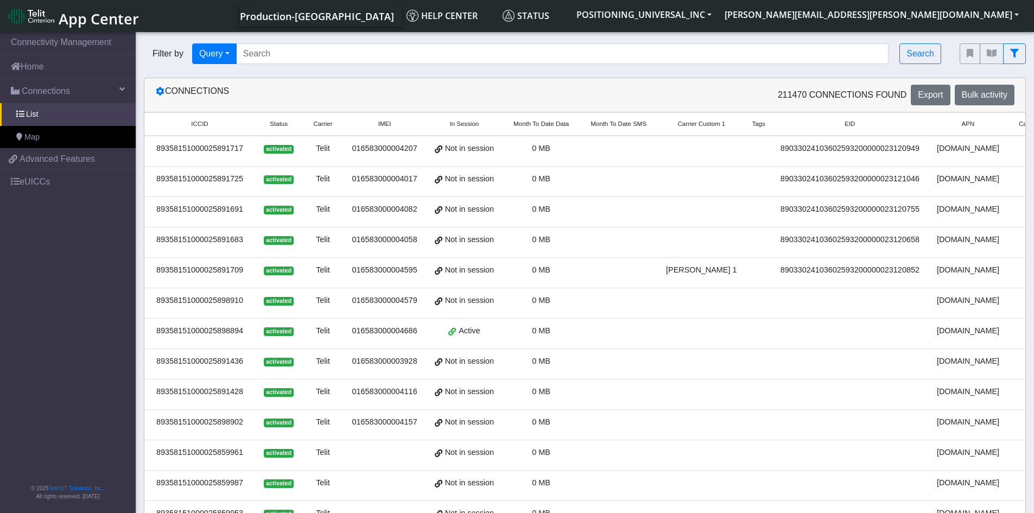
click at [224, 332] on div "89358151000025898894" at bounding box center [200, 331] width 98 height 12
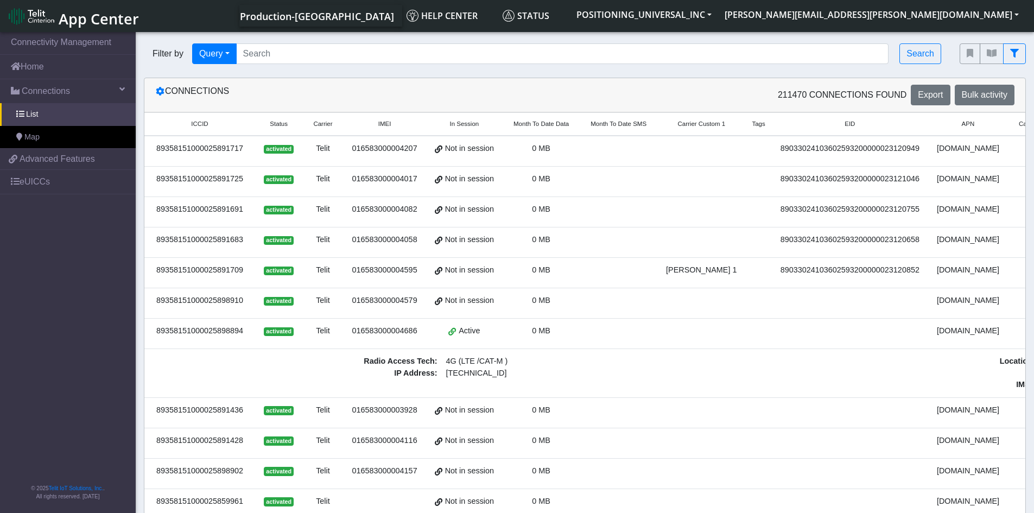
click at [224, 332] on div "89358151000025898894" at bounding box center [200, 331] width 98 height 12
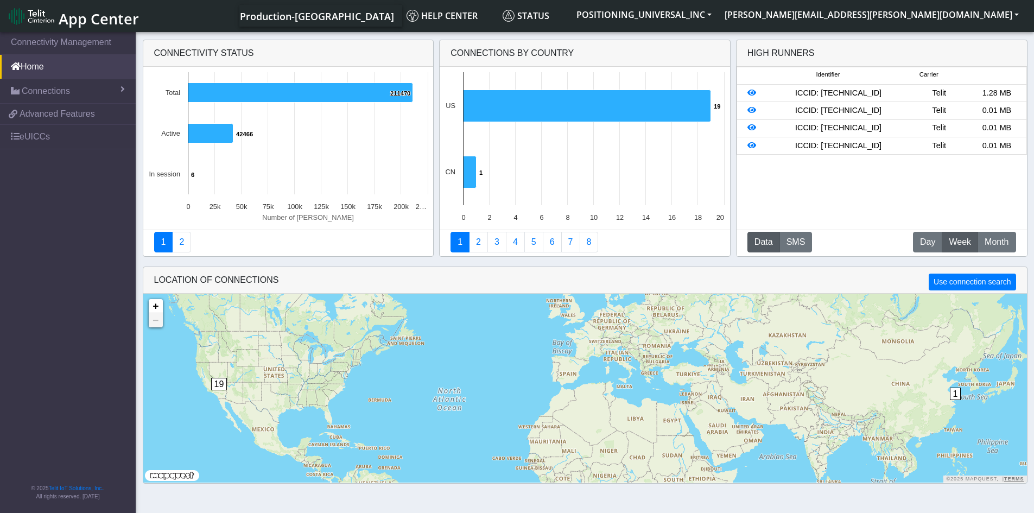
click at [875, 186] on div "Identifier Carrier ICCID: [TECHNICAL_ID] Telit 1.28 MB ICCID: [TECHNICAL_ID] Te…" at bounding box center [881, 148] width 290 height 163
